Goal: Task Accomplishment & Management: Manage account settings

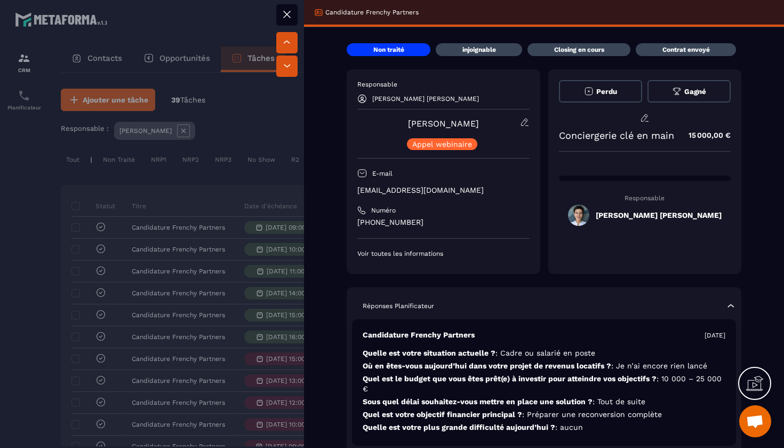
scroll to position [0, 403]
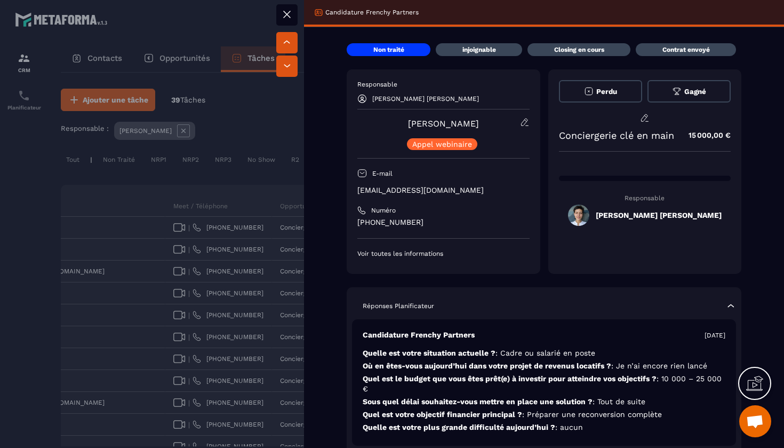
click at [293, 17] on button at bounding box center [286, 14] width 21 height 21
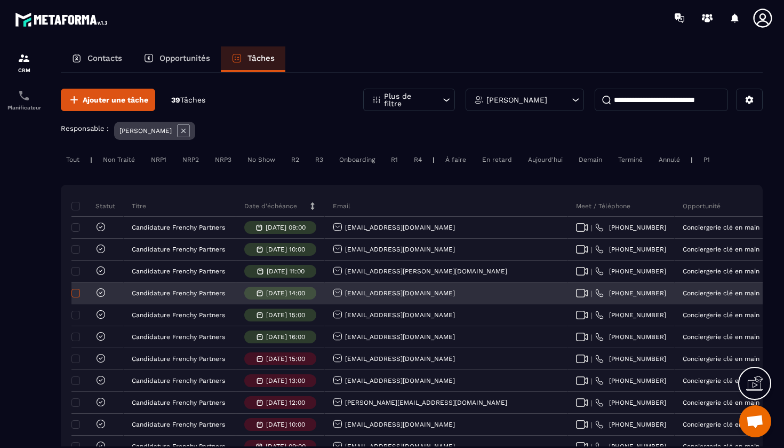
click at [78, 291] on span at bounding box center [75, 293] width 9 height 9
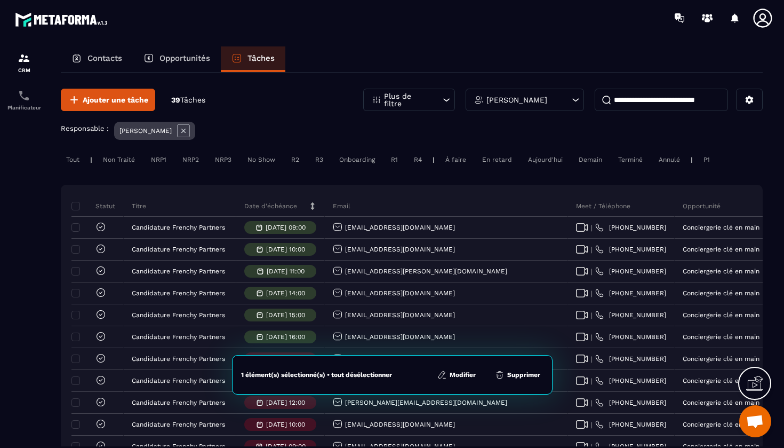
click at [515, 375] on button "Supprimer" at bounding box center [518, 374] width 52 height 11
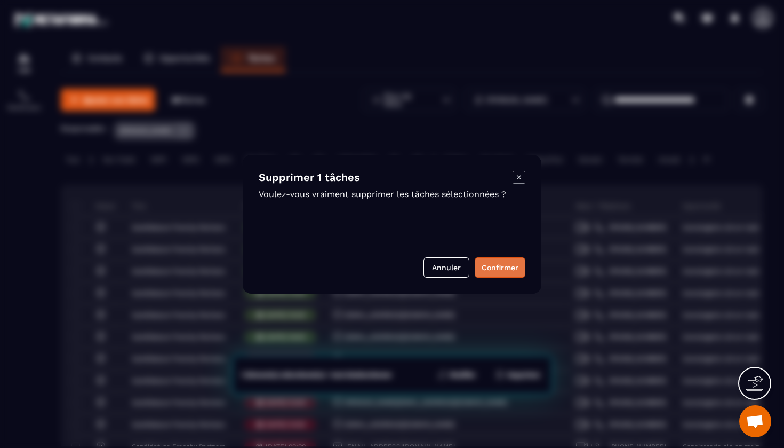
click at [513, 269] on button "Confirmer" at bounding box center [500, 267] width 51 height 20
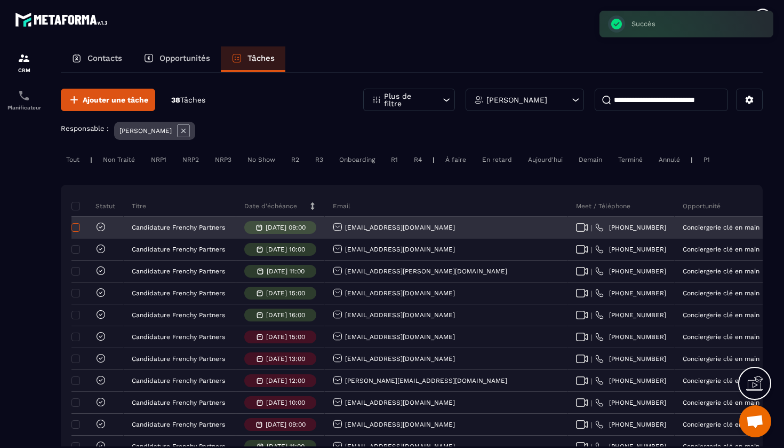
click at [76, 228] on span at bounding box center [75, 227] width 9 height 9
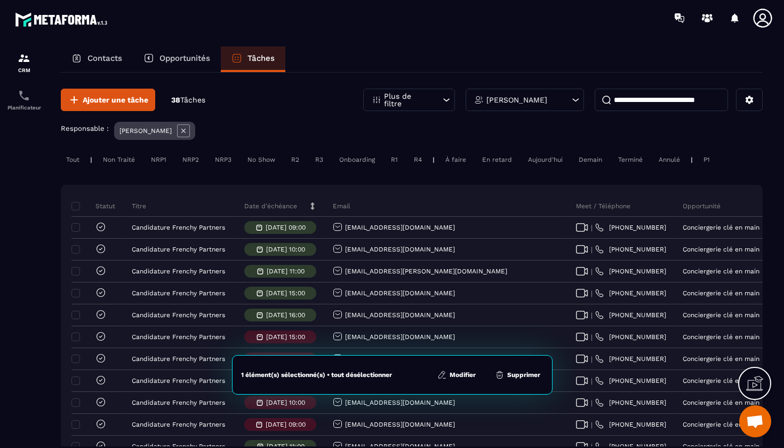
click at [515, 375] on button "Supprimer" at bounding box center [518, 374] width 52 height 11
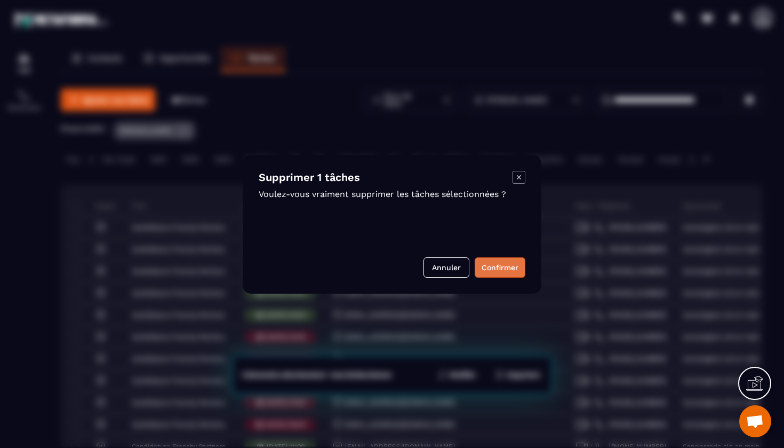
click at [502, 268] on button "Confirmer" at bounding box center [500, 267] width 51 height 20
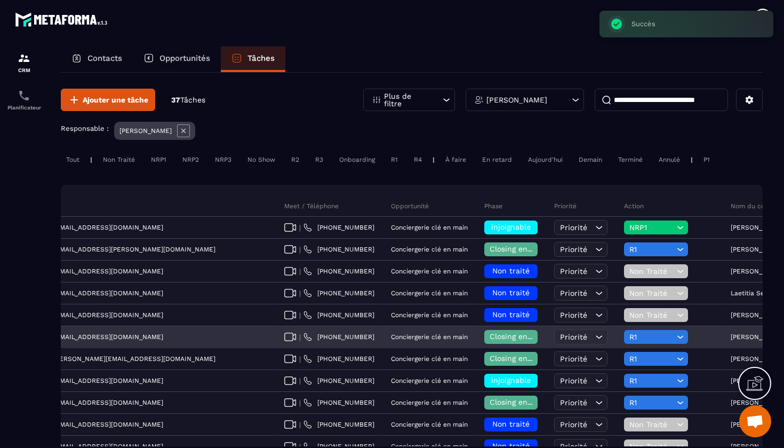
scroll to position [0, 294]
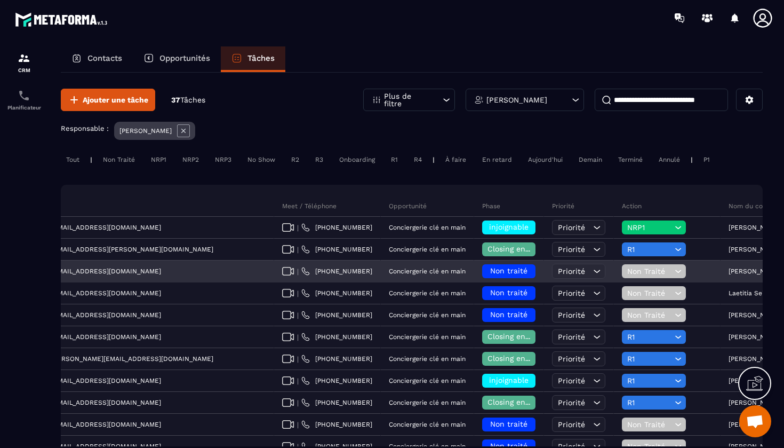
click at [673, 268] on icon at bounding box center [678, 271] width 10 height 11
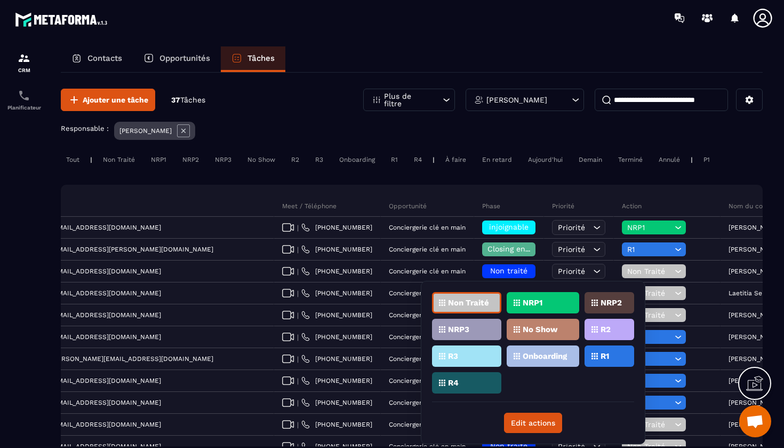
click at [535, 297] on div "NRP1" at bounding box center [543, 302] width 73 height 21
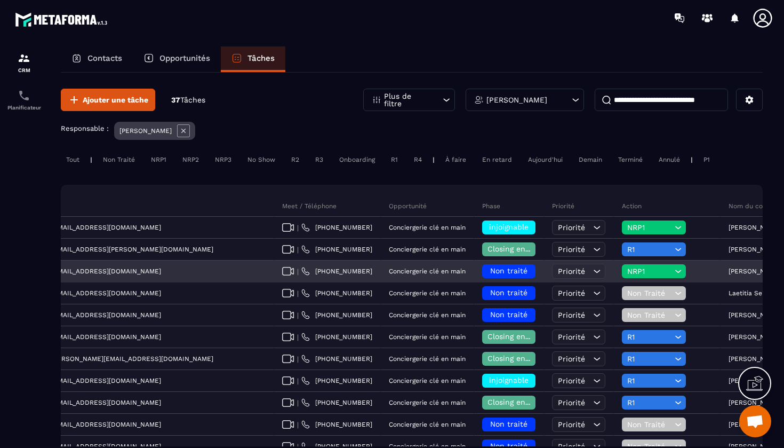
click at [490, 271] on span "Non traité" at bounding box center [508, 270] width 37 height 9
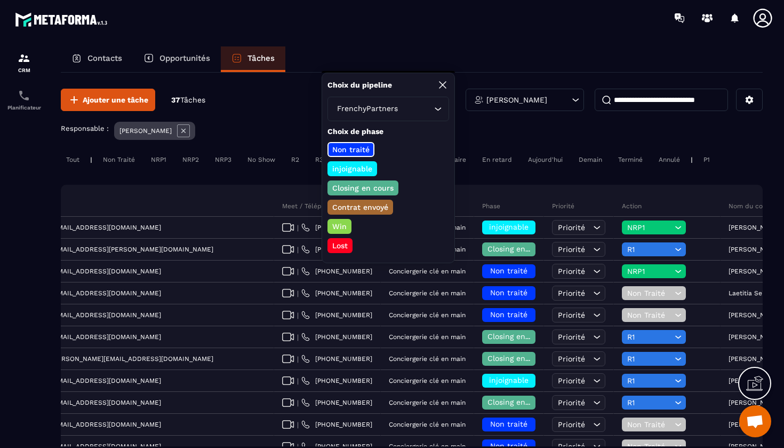
click at [352, 166] on p "injoignable" at bounding box center [352, 168] width 43 height 11
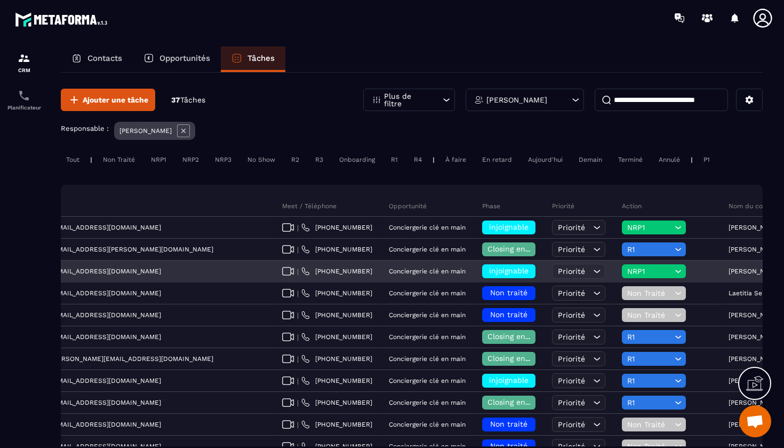
click at [721, 275] on div "[PERSON_NAME][DATE]" at bounding box center [768, 271] width 94 height 21
click at [729, 271] on p "[PERSON_NAME][DATE]" at bounding box center [765, 270] width 73 height 7
